Goal: Task Accomplishment & Management: Complete application form

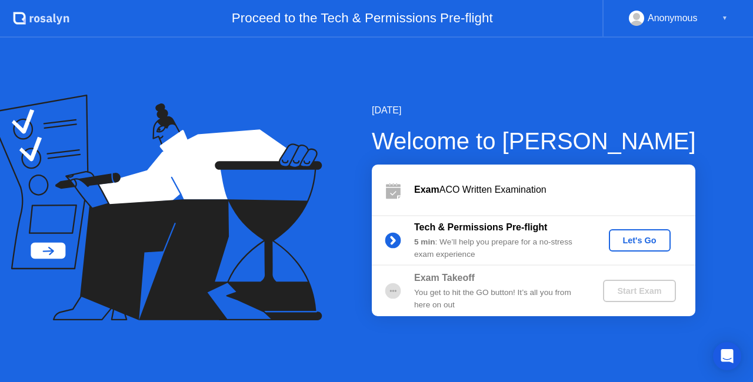
click at [636, 233] on button "Let's Go" at bounding box center [640, 240] width 62 height 22
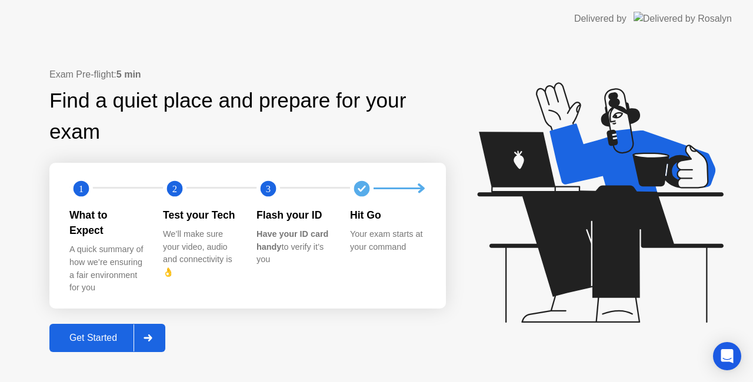
click at [109, 336] on div "Get Started" at bounding box center [93, 338] width 81 height 11
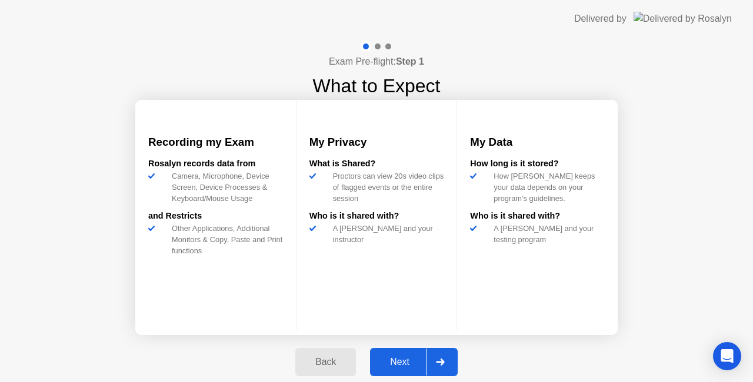
click at [393, 357] on div "Next" at bounding box center [399, 362] width 52 height 11
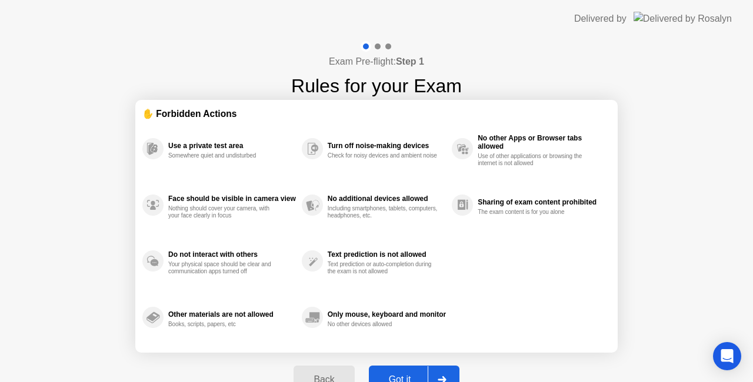
click at [406, 372] on button "Got it" at bounding box center [414, 380] width 91 height 28
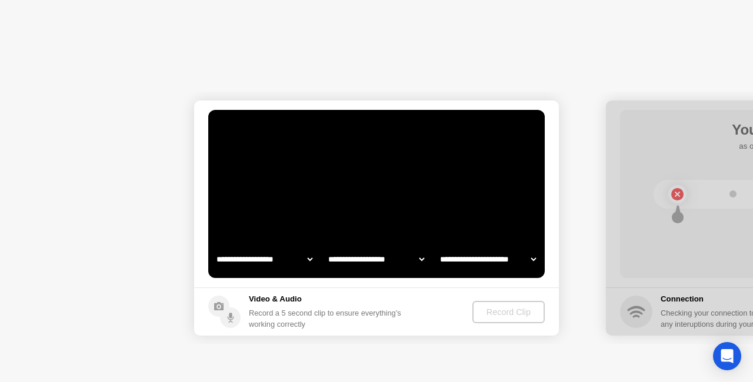
select select "**********"
select select "*******"
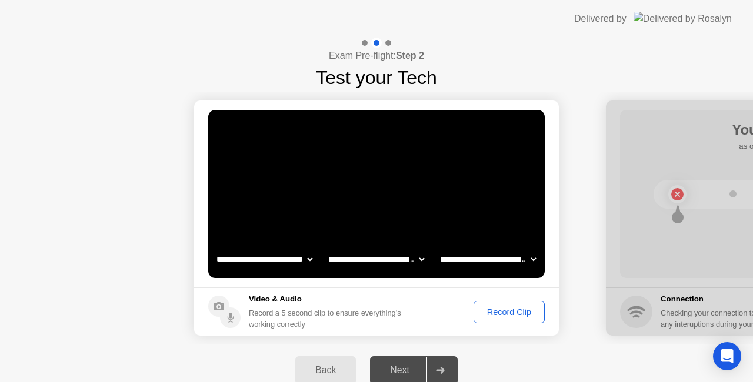
click at [495, 313] on div "Record Clip" at bounding box center [509, 312] width 63 height 9
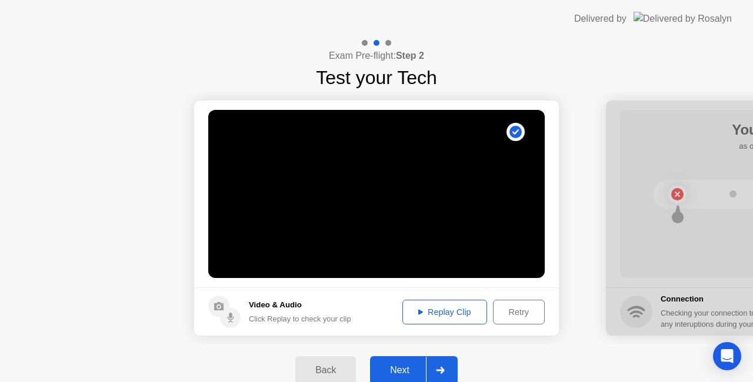
click at [421, 365] on div "Next" at bounding box center [399, 370] width 52 height 11
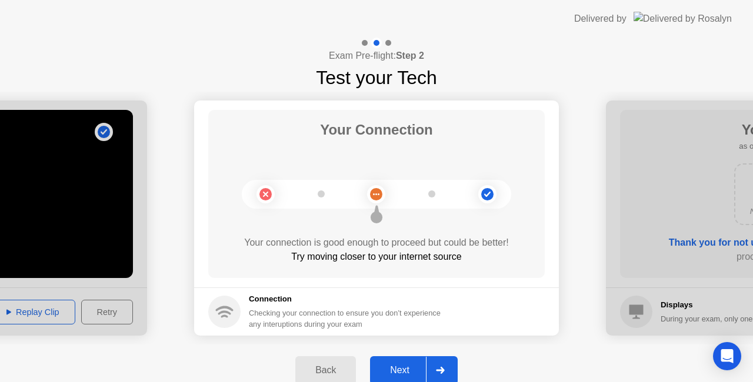
click at [411, 366] on div "Next" at bounding box center [399, 370] width 52 height 11
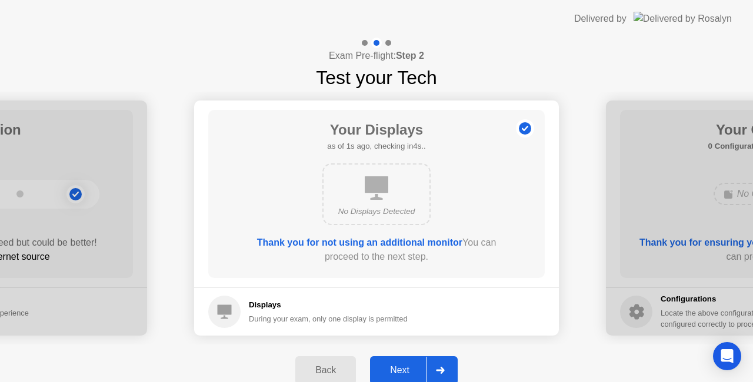
click at [400, 366] on div "Next" at bounding box center [399, 370] width 52 height 11
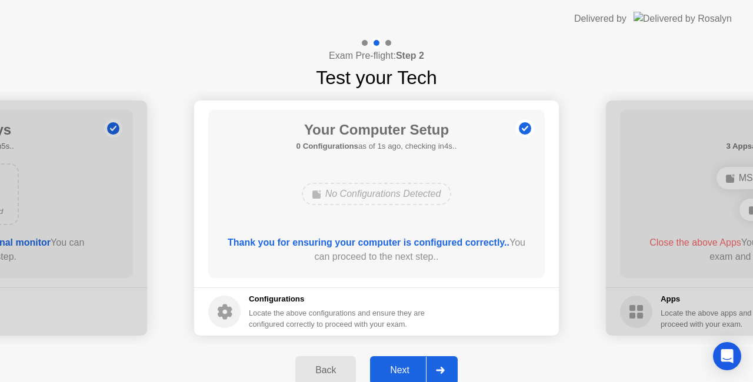
click at [405, 361] on button "Next" at bounding box center [414, 370] width 88 height 28
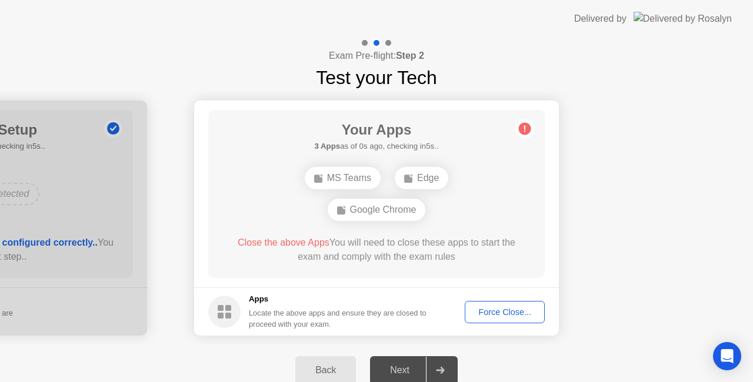
click at [485, 317] on div "Force Close..." at bounding box center [505, 312] width 72 height 9
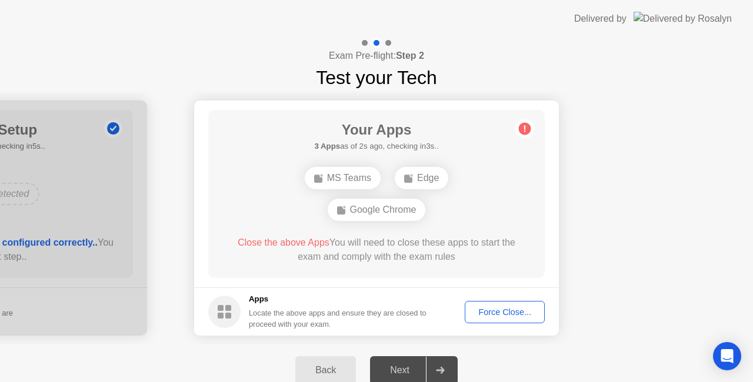
click at [502, 308] on div "Force Close..." at bounding box center [505, 312] width 72 height 9
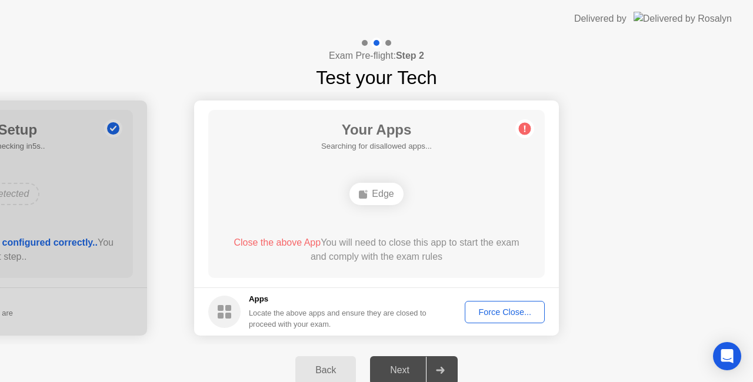
click at [498, 308] on div "Force Close..." at bounding box center [505, 312] width 72 height 9
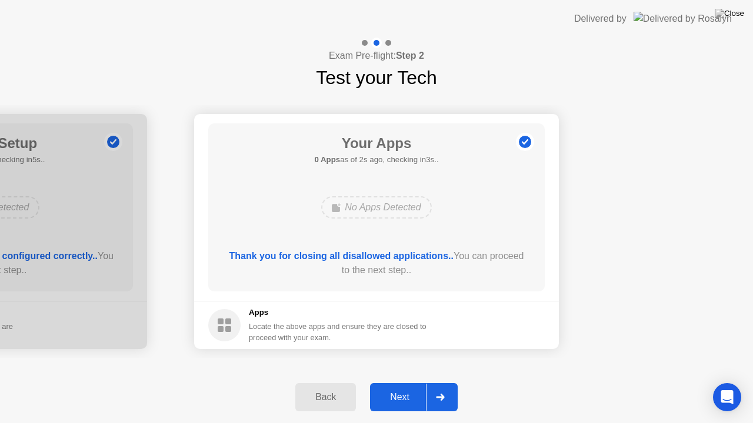
click at [405, 382] on div "Next" at bounding box center [399, 397] width 52 height 11
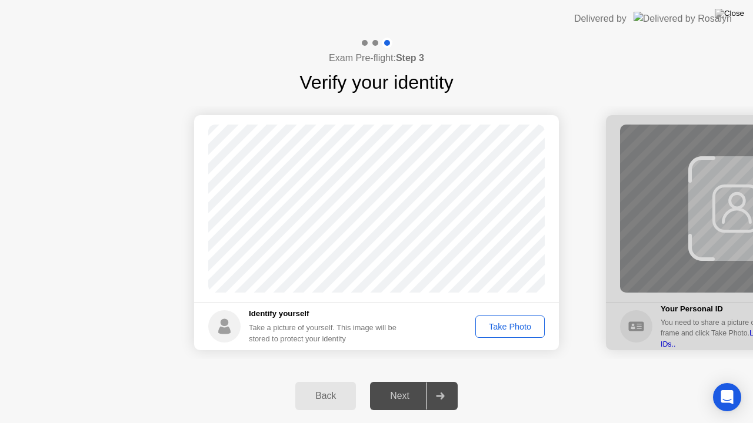
click at [502, 323] on div "Take Photo" at bounding box center [509, 326] width 61 height 9
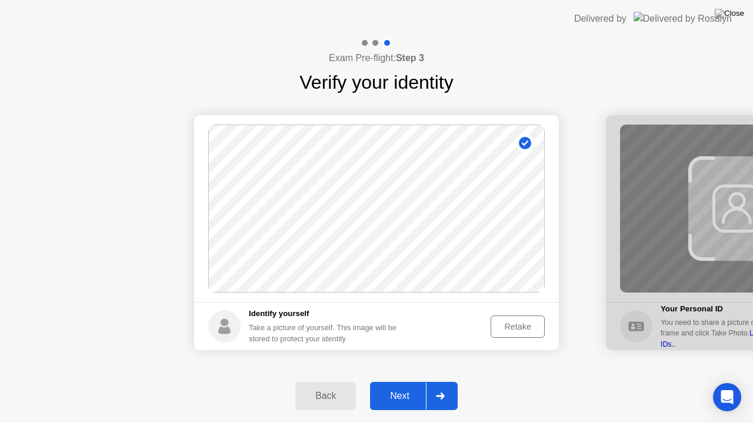
click at [403, 382] on div "Next" at bounding box center [399, 396] width 52 height 11
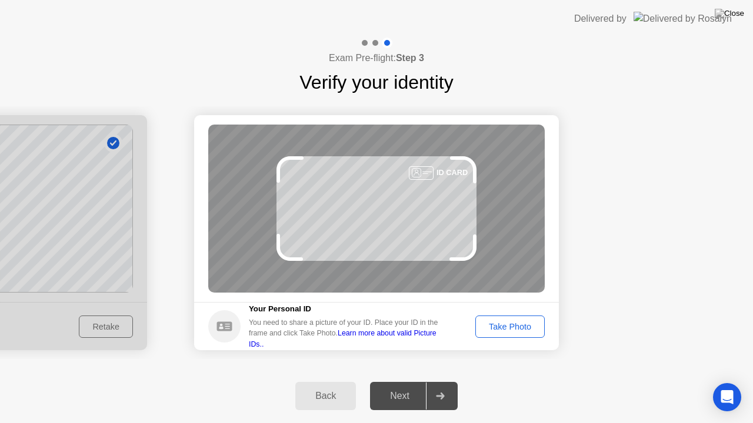
click at [503, 322] on div "Take Photo" at bounding box center [509, 326] width 61 height 9
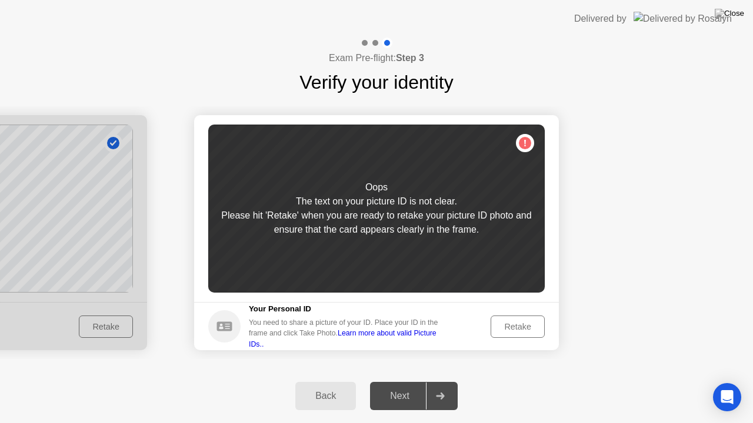
click at [503, 322] on div "Retake" at bounding box center [518, 326] width 46 height 9
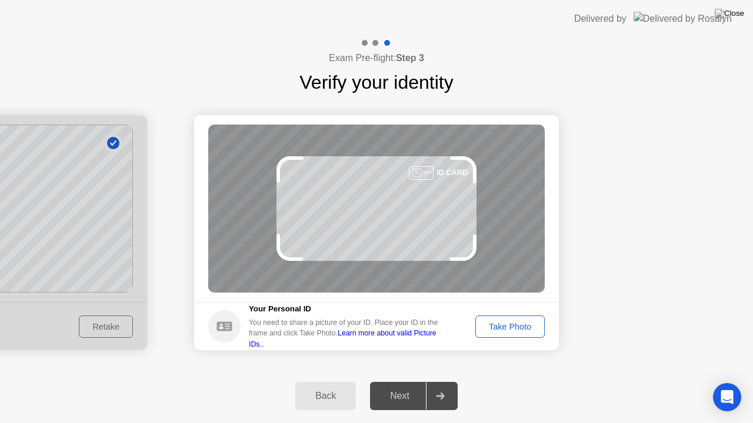
click at [503, 322] on div "Take Photo" at bounding box center [509, 326] width 61 height 9
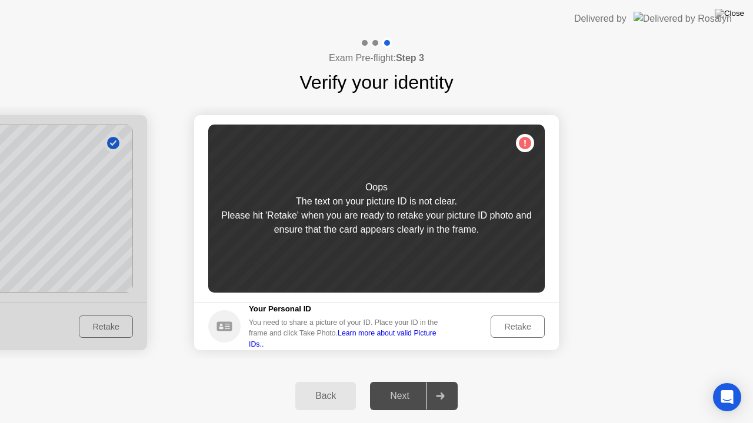
click at [525, 330] on div "Retake" at bounding box center [518, 326] width 46 height 9
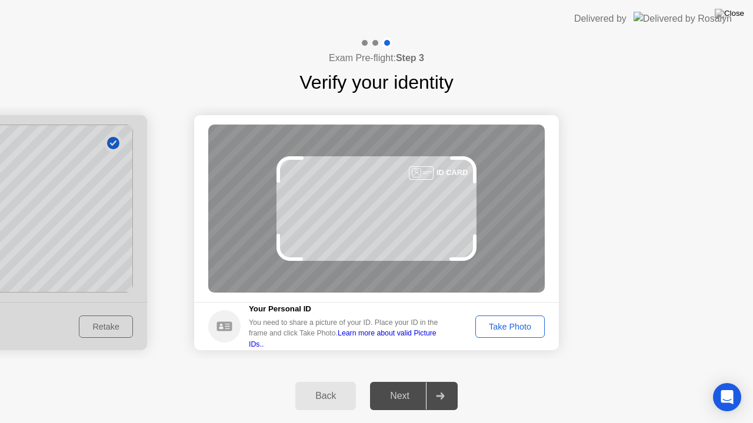
click at [525, 330] on div "Take Photo" at bounding box center [509, 326] width 61 height 9
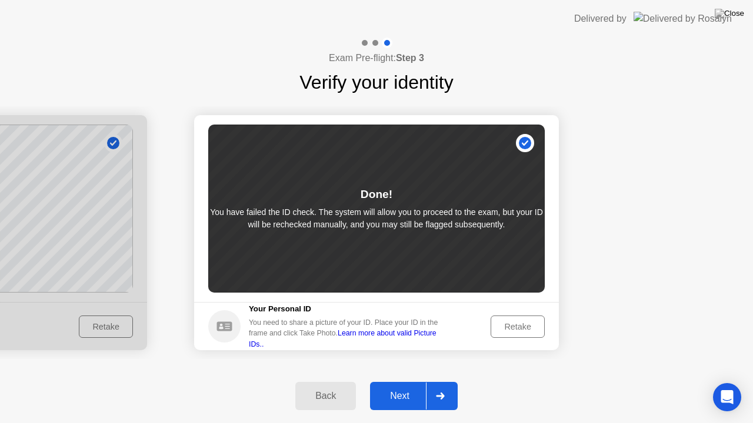
click at [392, 382] on div "Next" at bounding box center [399, 396] width 52 height 11
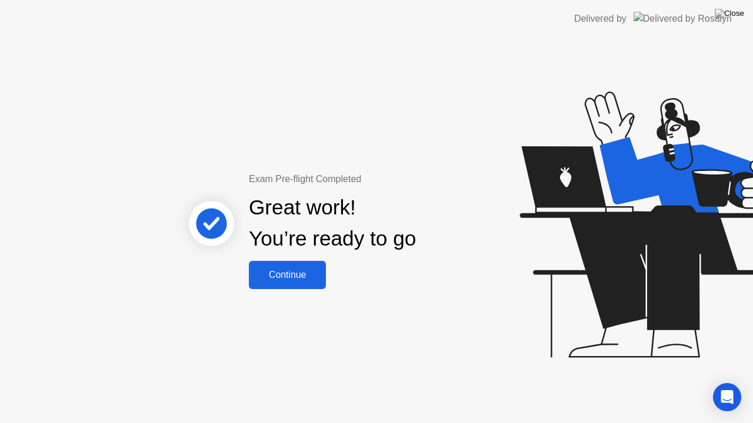
click at [282, 263] on button "Continue" at bounding box center [287, 275] width 77 height 28
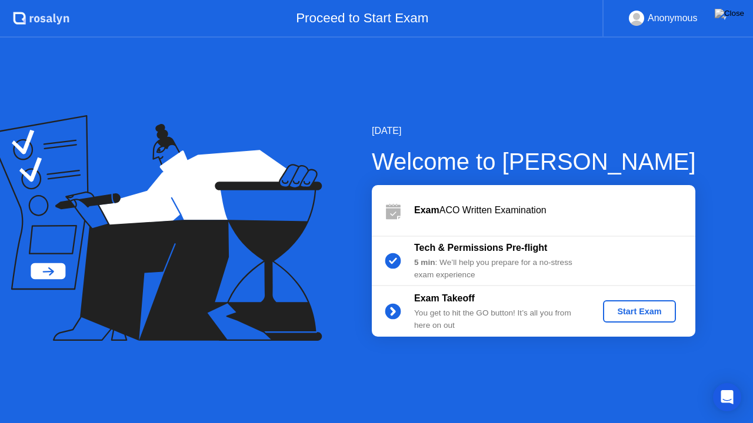
click at [638, 312] on div "Start Exam" at bounding box center [639, 311] width 63 height 9
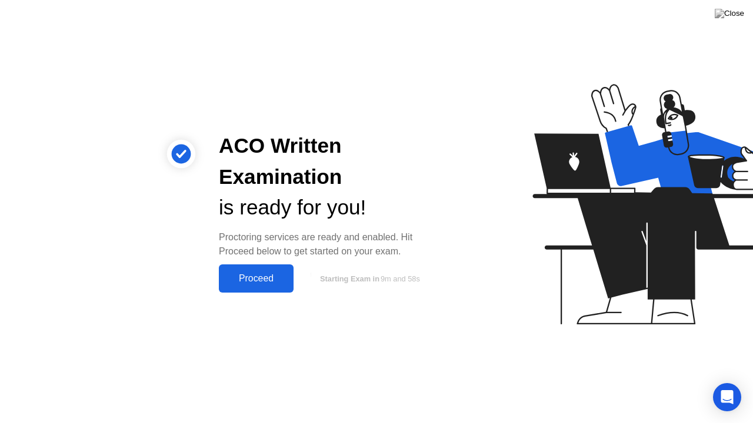
click at [268, 271] on button "Proceed" at bounding box center [256, 279] width 75 height 28
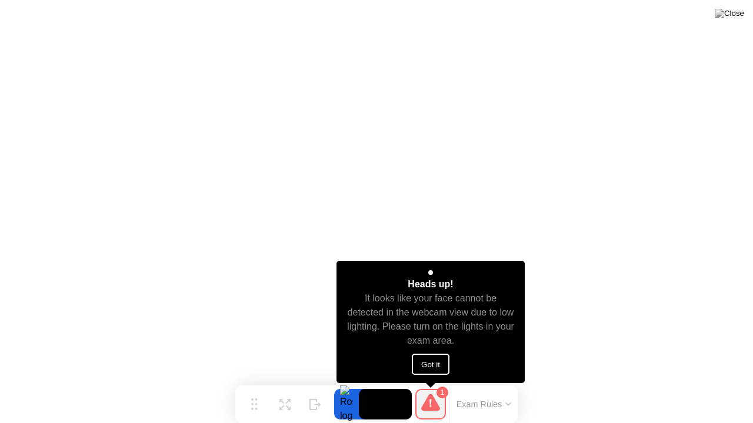
click at [432, 364] on button "Got it" at bounding box center [431, 364] width 38 height 21
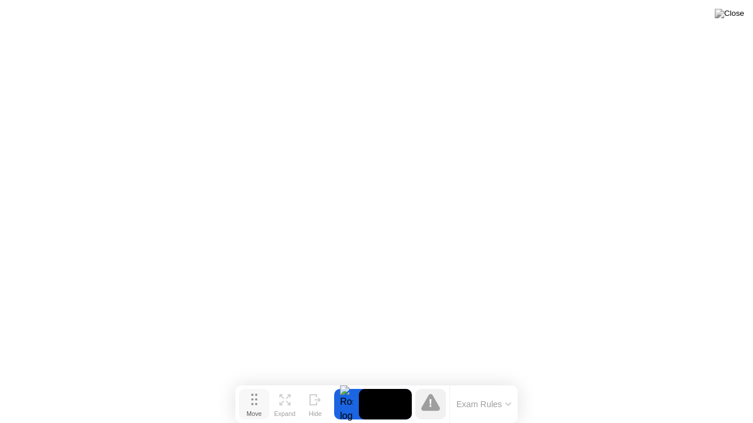
click at [252, 382] on icon at bounding box center [254, 400] width 6 height 12
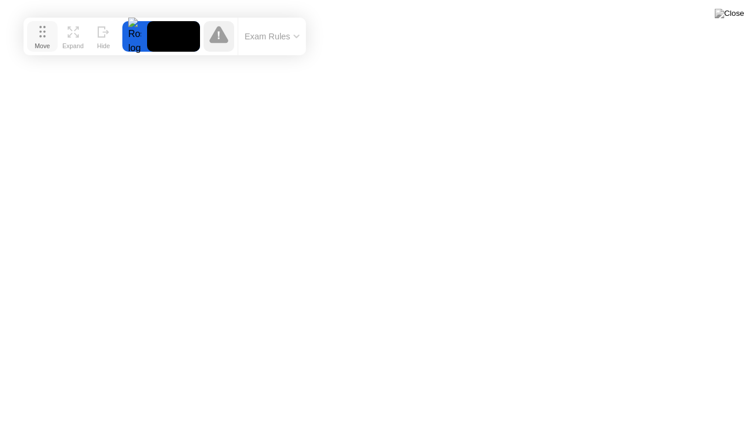
drag, startPoint x: 262, startPoint y: 400, endPoint x: 51, endPoint y: 32, distance: 424.7
click at [51, 32] on button "Move" at bounding box center [42, 36] width 31 height 31
